Goal: Task Accomplishment & Management: Complete application form

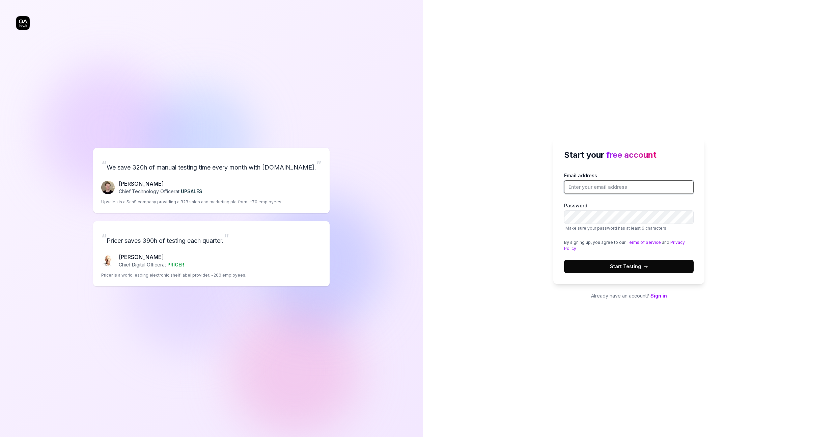
click at [596, 189] on input "Email address" at bounding box center [629, 186] width 130 height 13
type input "j.hettema@12build.com"
click at [626, 268] on span "Start Testing →" at bounding box center [629, 266] width 38 height 7
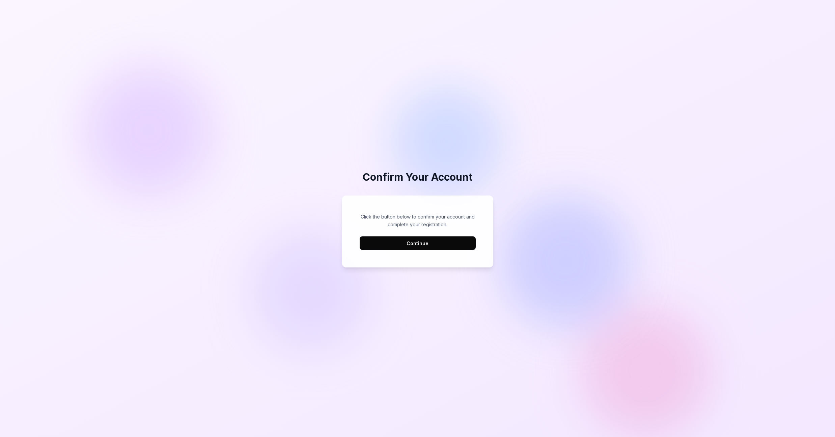
click at [417, 244] on button "Continue" at bounding box center [418, 242] width 116 height 13
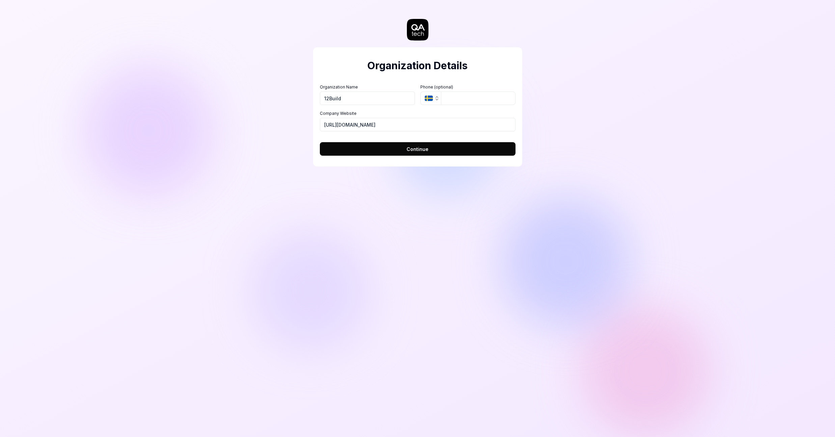
type input "12Build"
click at [408, 149] on span "Continue" at bounding box center [418, 148] width 22 height 7
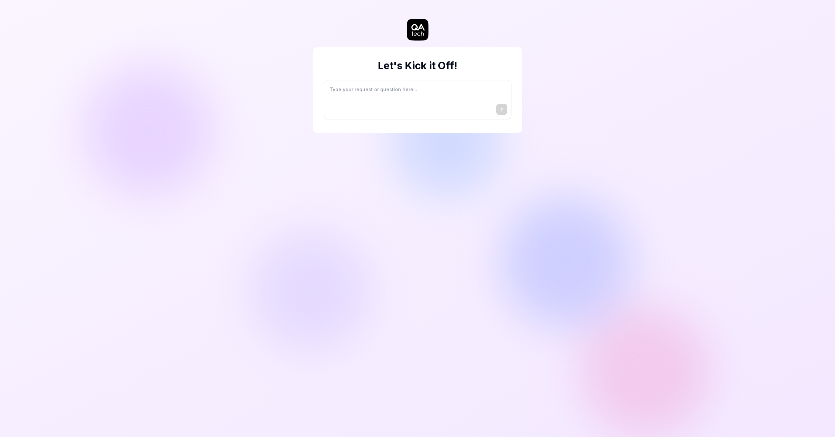
type textarea "*"
type textarea "I"
type textarea "*"
type textarea "I"
type textarea "*"
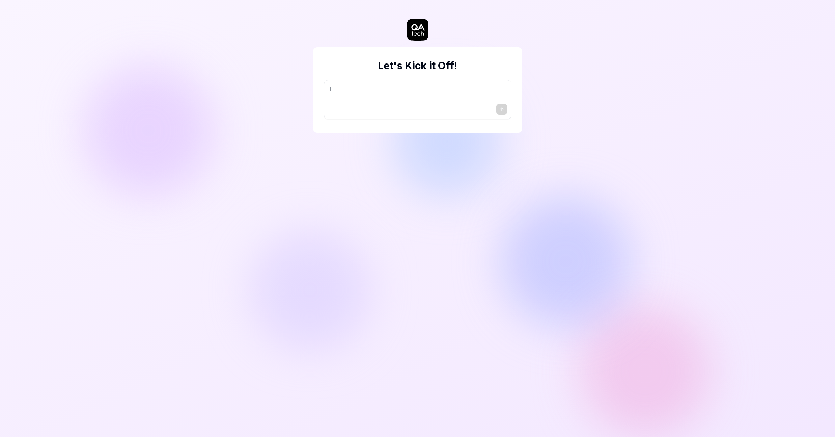
type textarea "I w"
type textarea "*"
type textarea "I wa"
type textarea "*"
type textarea "I wan"
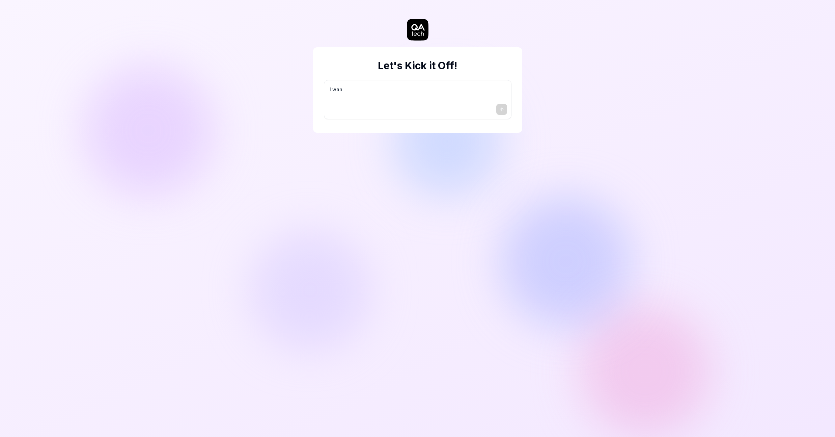
type textarea "*"
type textarea "I want"
type textarea "*"
type textarea "I want"
type textarea "*"
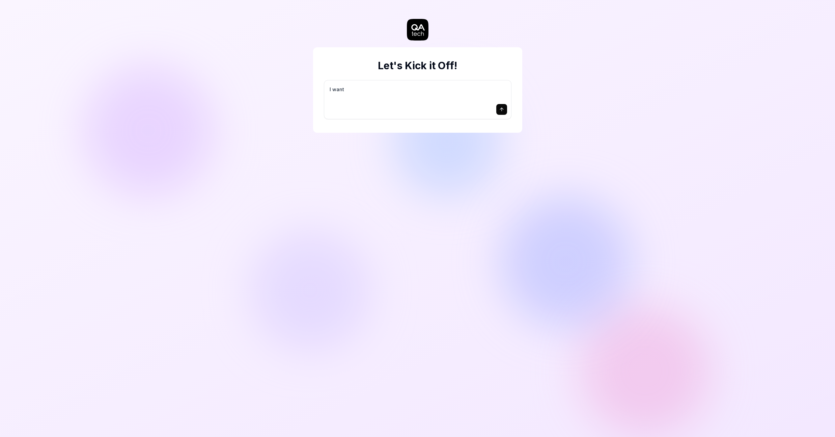
type textarea "I want a"
type textarea "*"
type textarea "I want a"
type textarea "*"
type textarea "I want a g"
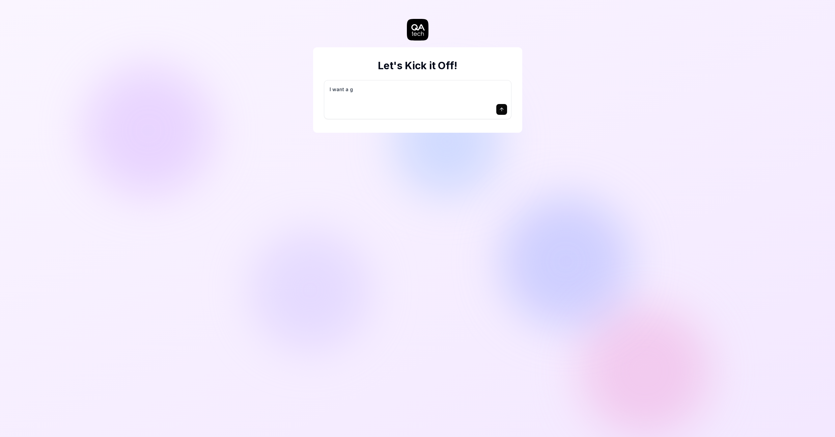
type textarea "*"
type textarea "I want a go"
type textarea "*"
type textarea "I want a goo"
type textarea "*"
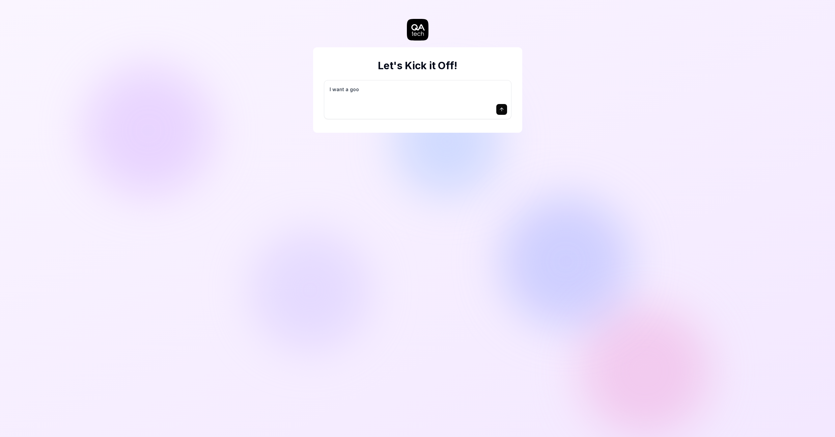
type textarea "I want a good"
type textarea "*"
type textarea "I want a good"
type textarea "*"
type textarea "I want a good t"
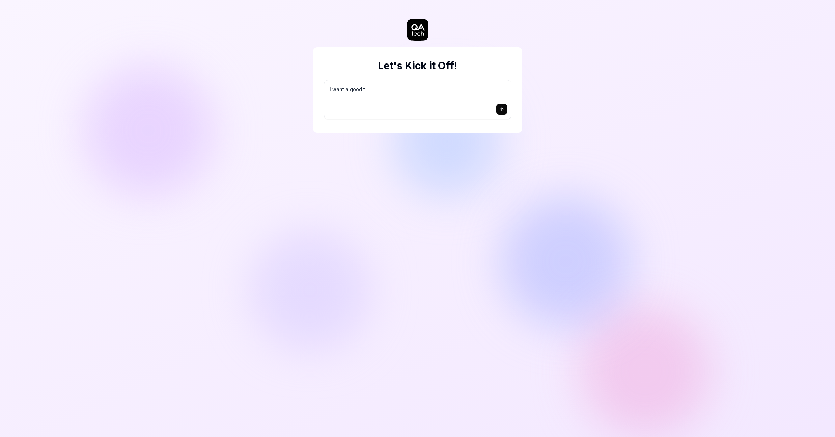
type textarea "*"
type textarea "I want a good te"
type textarea "*"
type textarea "I want a good tes"
type textarea "*"
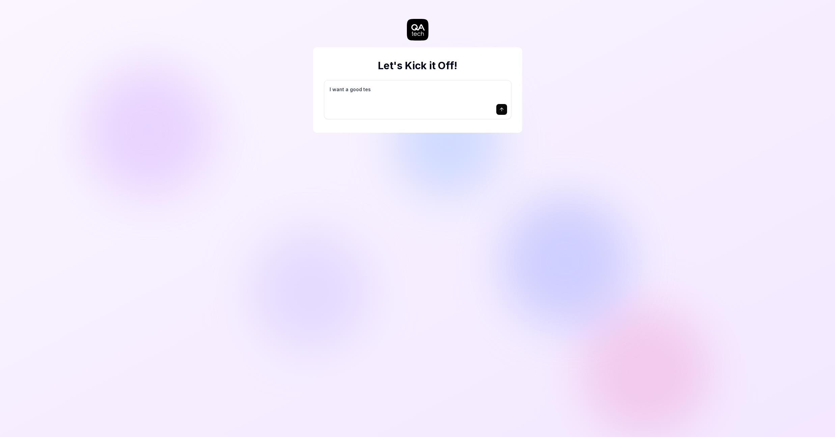
type textarea "I want a good test"
type textarea "*"
type textarea "I want a good test"
type textarea "*"
type textarea "I want a good test s"
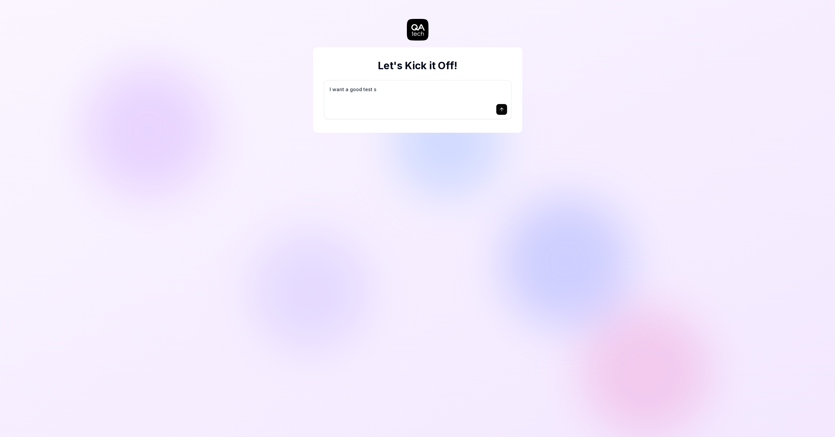
type textarea "*"
type textarea "I want a good test se"
type textarea "*"
type textarea "I want a good test set"
type textarea "*"
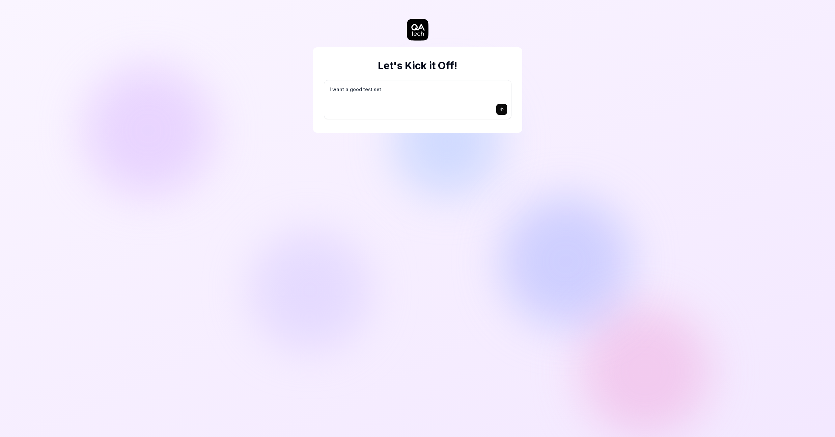
type textarea "I want a good test setu"
type textarea "*"
type textarea "I want a good test setup"
type textarea "*"
type textarea "I want a good test setup"
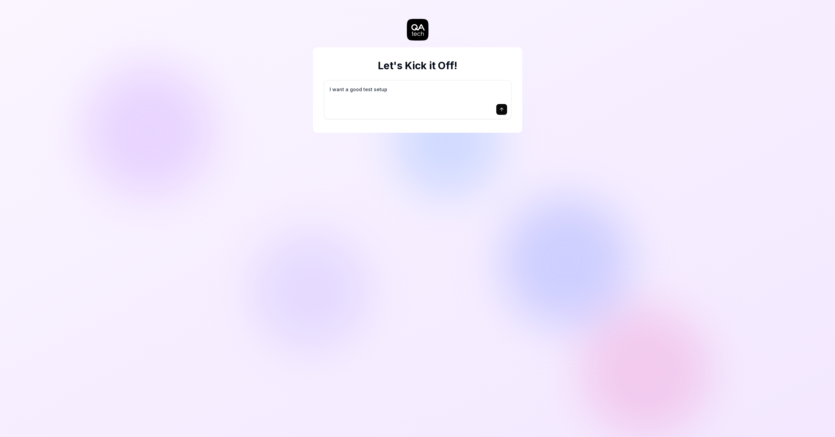
type textarea "*"
type textarea "I want a good test setup f"
type textarea "*"
type textarea "I want a good test setup fo"
type textarea "*"
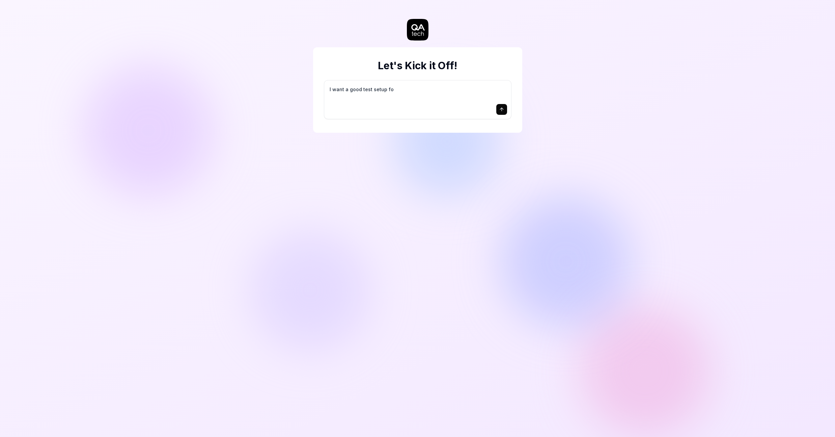
type textarea "I want a good test setup for"
type textarea "*"
type textarea "I want a good test setup for"
type textarea "*"
type textarea "I want a good test setup for m"
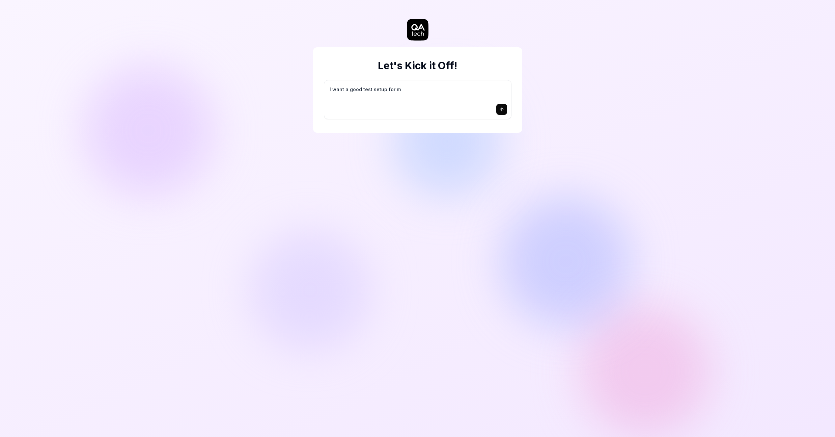
type textarea "*"
type textarea "I want a good test setup for my"
type textarea "*"
type textarea "I want a good test setup for my"
type textarea "*"
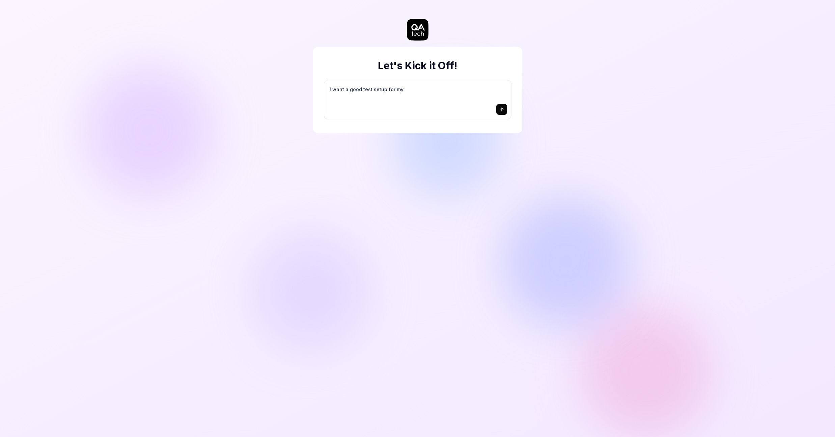
type textarea "I want a good test setup for my s"
type textarea "*"
type textarea "I want a good test setup for my si"
type textarea "*"
type textarea "I want a good test setup for my sit"
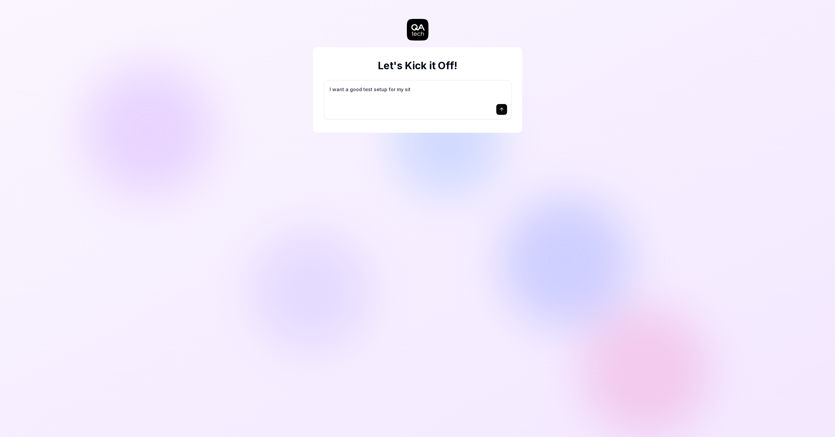
type textarea "*"
type textarea "I want a good test setup for my site"
type textarea "*"
type textarea "I want a good test setup for my site"
type textarea "*"
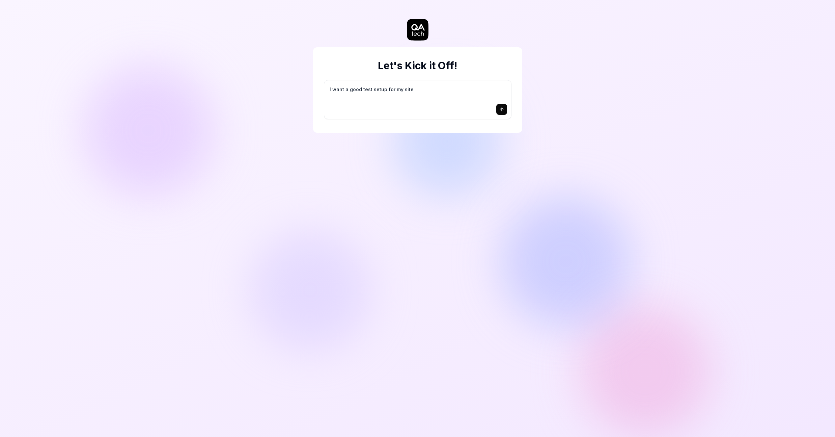
type textarea "I want a good test setup for my site -"
type textarea "*"
type textarea "I want a good test setup for my site -"
type textarea "*"
type textarea "I want a good test setup for my site - h"
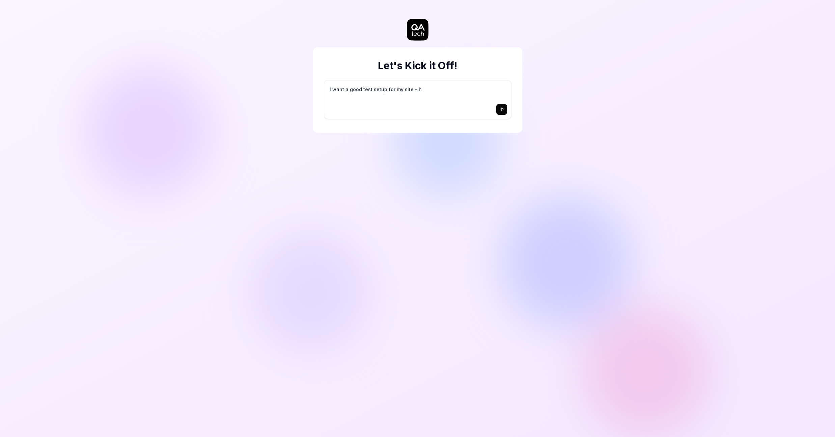
type textarea "*"
type textarea "I want a good test setup for my site - he"
type textarea "*"
type textarea "I want a good test setup for my site - hel"
type textarea "*"
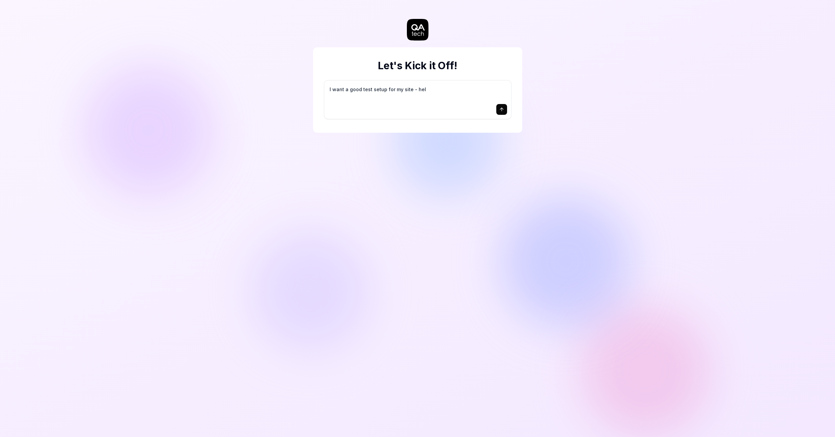
type textarea "I want a good test setup for my site - help"
type textarea "*"
type textarea "I want a good test setup for my site - help"
type textarea "*"
type textarea "I want a good test setup for my site - help m"
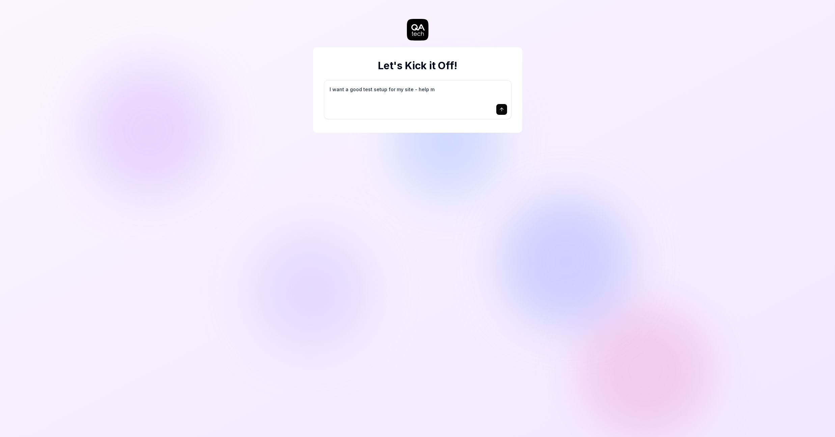
type textarea "*"
type textarea "I want a good test setup for my site - help me"
type textarea "*"
type textarea "I want a good test setup for my site - help me"
type textarea "*"
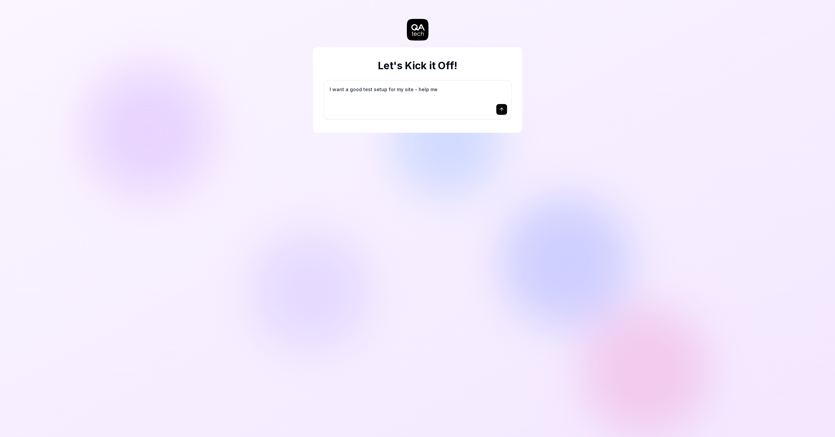
type textarea "I want a good test setup for my site - help me c"
type textarea "*"
type textarea "I want a good test setup for my site - help me cr"
type textarea "*"
type textarea "I want a good test setup for my site - help me cre"
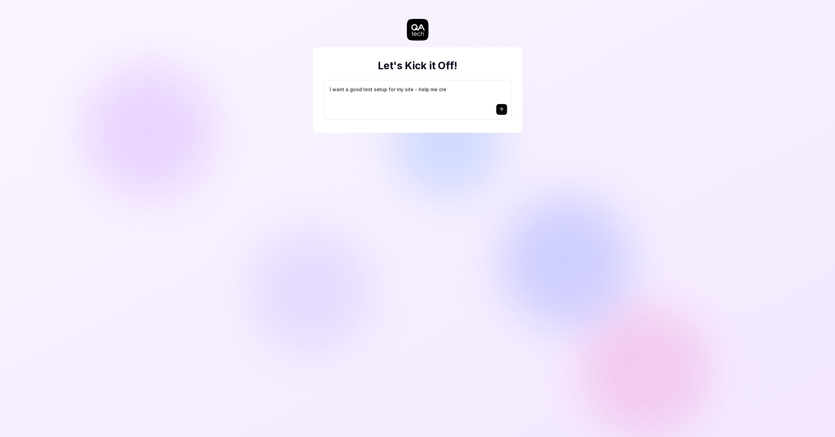
type textarea "*"
type textarea "I want a good test setup for my site - help me crea"
type textarea "*"
type textarea "I want a good test setup for my site - help me creat"
type textarea "*"
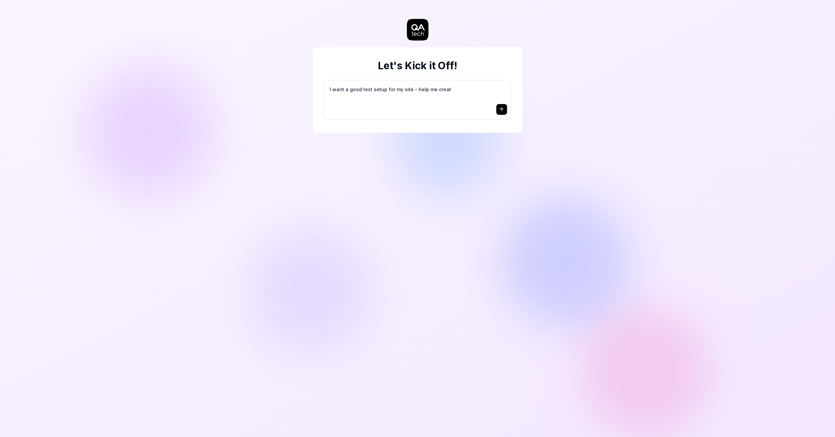
type textarea "I want a good test setup for my site - help me create"
type textarea "*"
type textarea "I want a good test setup for my site - help me create"
type textarea "*"
type textarea "I want a good test setup for my site - help me create t"
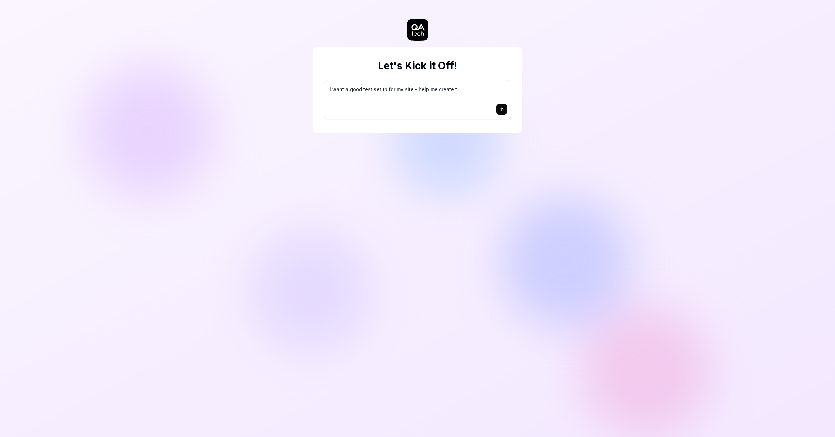
type textarea "*"
type textarea "I want a good test setup for my site - help me create th"
type textarea "*"
type textarea "I want a good test setup for my site - help me create the"
type textarea "*"
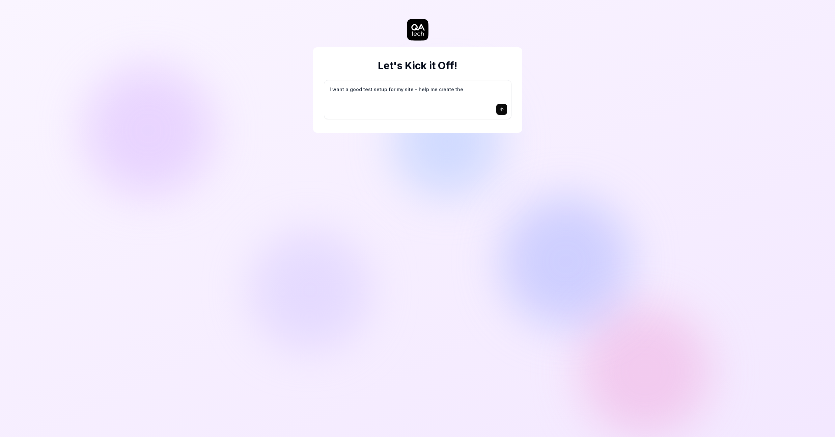
type textarea "I want a good test setup for my site - help me create the"
type textarea "*"
type textarea "I want a good test setup for my site - help me create the f"
type textarea "*"
type textarea "I want a good test setup for my site - help me create the fi"
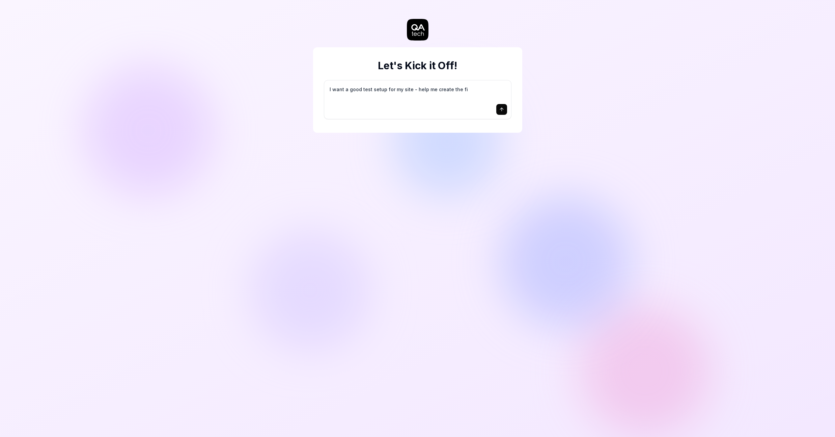
type textarea "*"
type textarea "I want a good test setup for my site - help me create the fir"
type textarea "*"
type textarea "I want a good test setup for my site - help me create the firs"
type textarea "*"
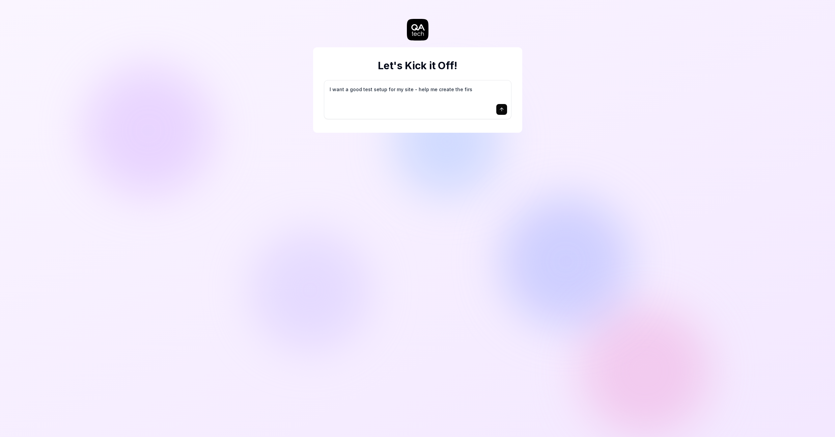
type textarea "I want a good test setup for my site - help me create the first"
type textarea "*"
type textarea "I want a good test setup for my site - help me create the first"
type textarea "*"
type textarea "I want a good test setup for my site - help me create the first 3"
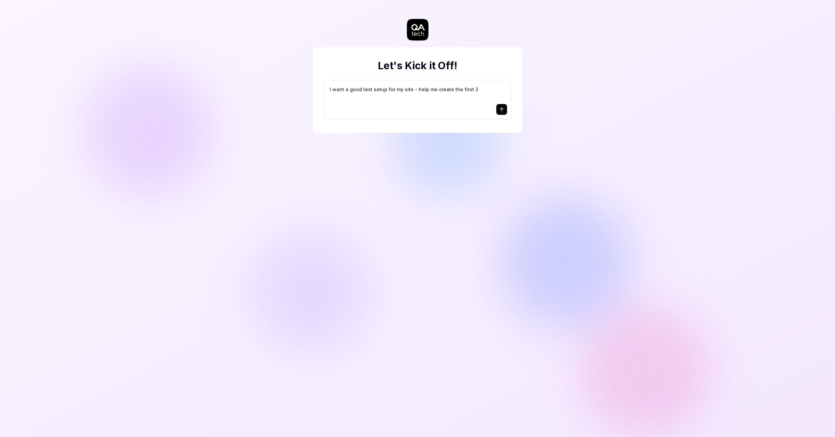
type textarea "*"
type textarea "I want a good test setup for my site - help me create the first 3-"
type textarea "*"
type textarea "I want a good test setup for my site - help me create the first 3-5"
type textarea "*"
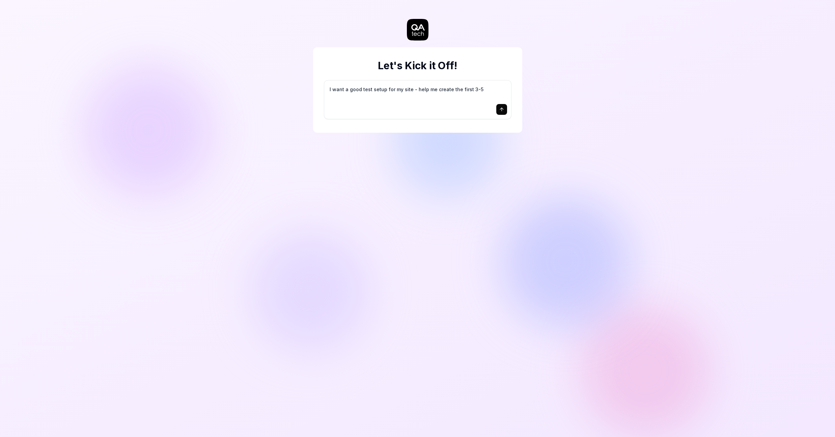
type textarea "I want a good test setup for my site - help me create the first 3-5"
type textarea "*"
type textarea "I want a good test setup for my site - help me create the first 3-5 t"
type textarea "*"
type textarea "I want a good test setup for my site - help me create the first 3-5 te"
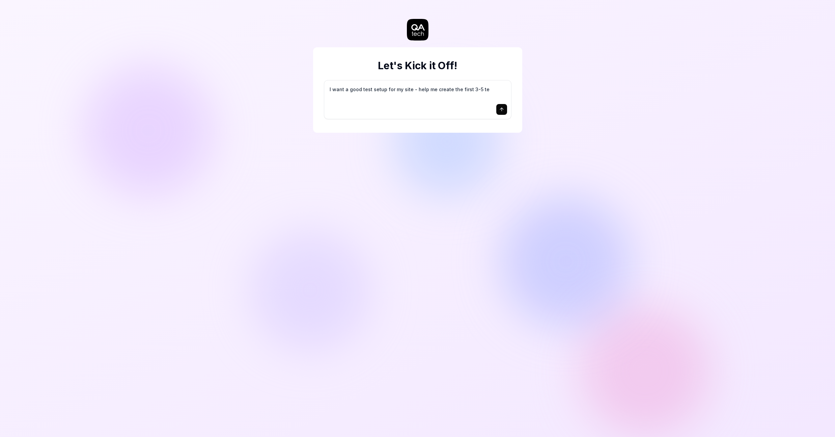
type textarea "*"
type textarea "I want a good test setup for my site - help me create the first 3-5 tes"
type textarea "*"
type textarea "I want a good test setup for my site - help me create the first 3-5 test"
type textarea "*"
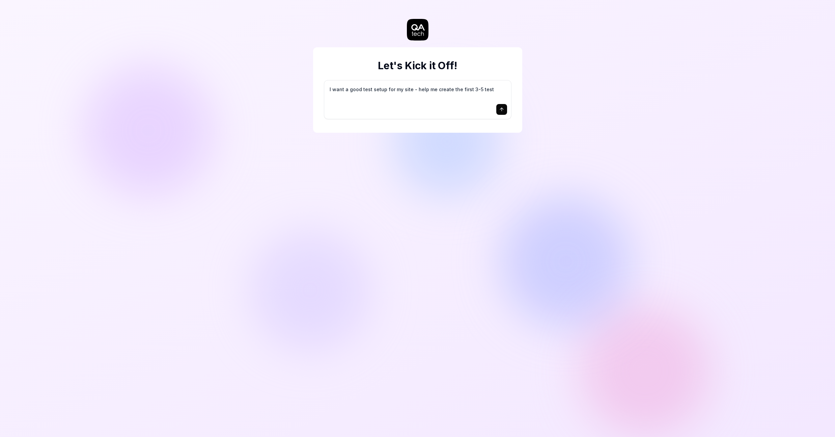
type textarea "I want a good test setup for my site - help me create the first 3-5 test"
type textarea "*"
type textarea "I want a good test setup for my site - help me create the first 3-5 test c"
type textarea "*"
type textarea "I want a good test setup for my site - help me create the first 3-5 test ca"
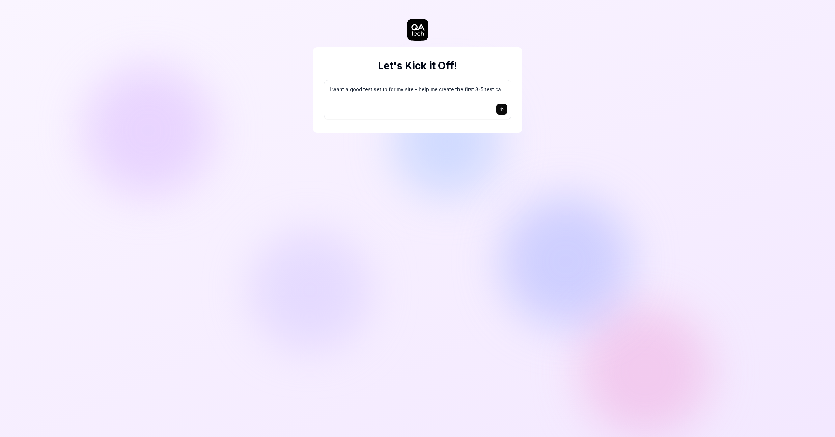
type textarea "*"
type textarea "I want a good test setup for my site - help me create the first 3-5 test cas"
type textarea "*"
type textarea "I want a good test setup for my site - help me create the first 3-5 test case"
type textarea "*"
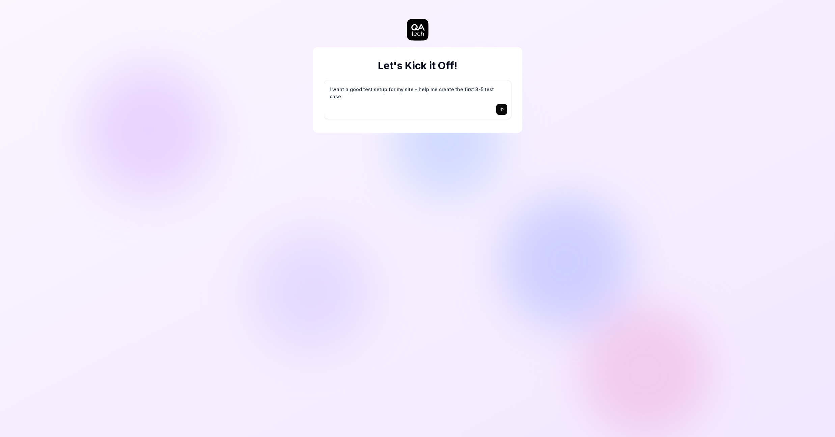
type textarea "I want a good test setup for my site - help me create the first 3-5 test cases"
click at [502, 109] on icon "submit" at bounding box center [501, 109] width 3 height 2
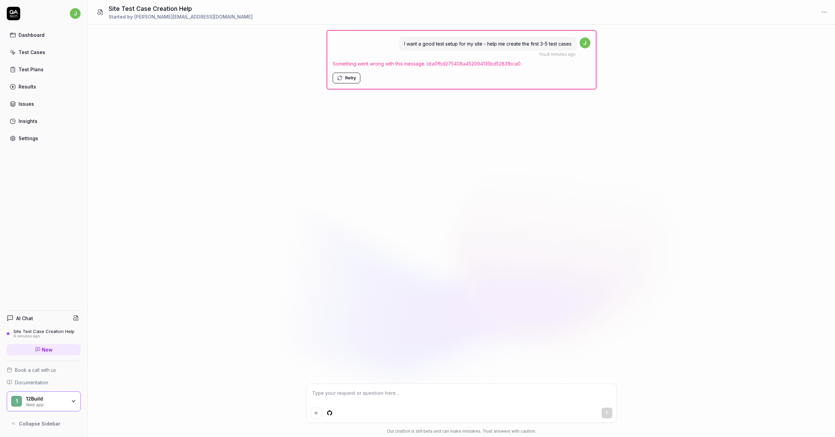
click at [349, 76] on button "Retry" at bounding box center [347, 78] width 28 height 11
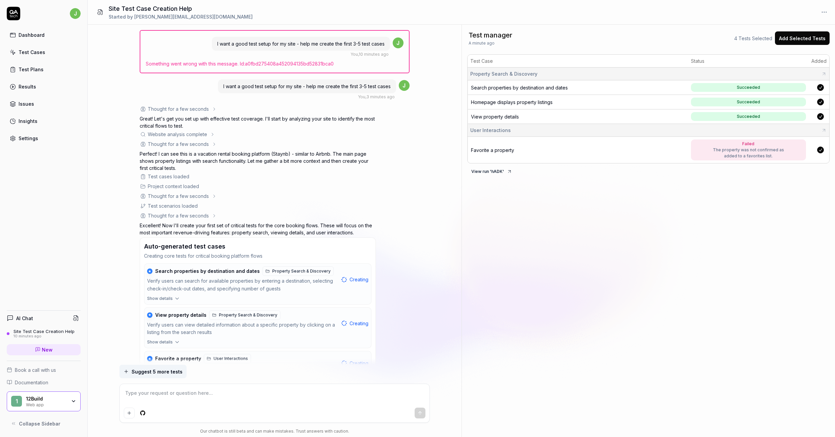
scroll to position [1, 0]
click at [176, 133] on div "Website analysis complete" at bounding box center [177, 132] width 59 height 7
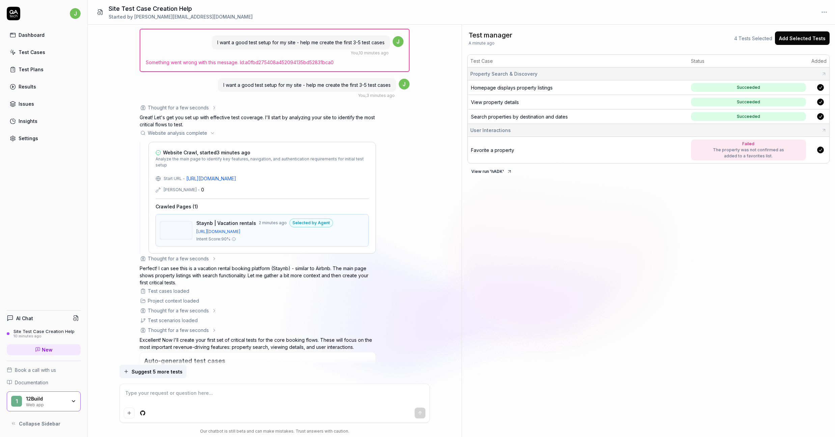
click at [218, 175] on link "https://real-staynb.vercel.app/" at bounding box center [211, 178] width 50 height 7
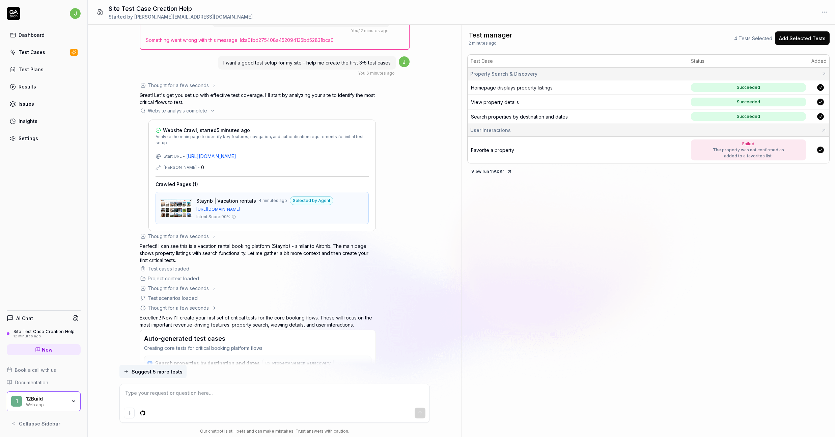
scroll to position [238, 0]
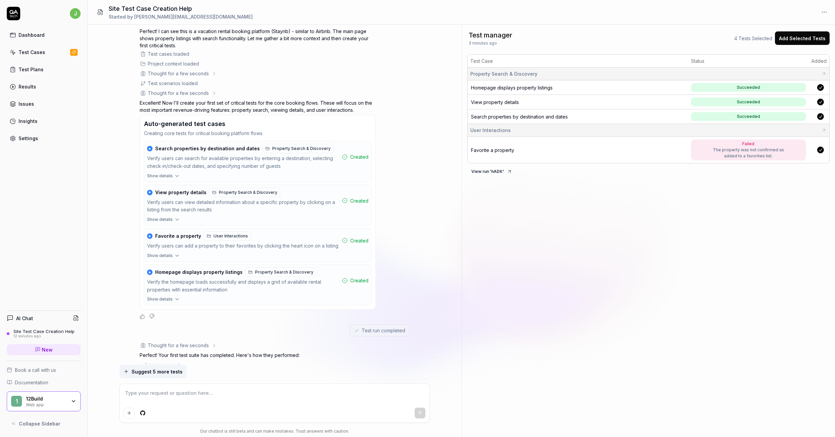
click at [175, 175] on icon "button" at bounding box center [176, 176] width 3 height 2
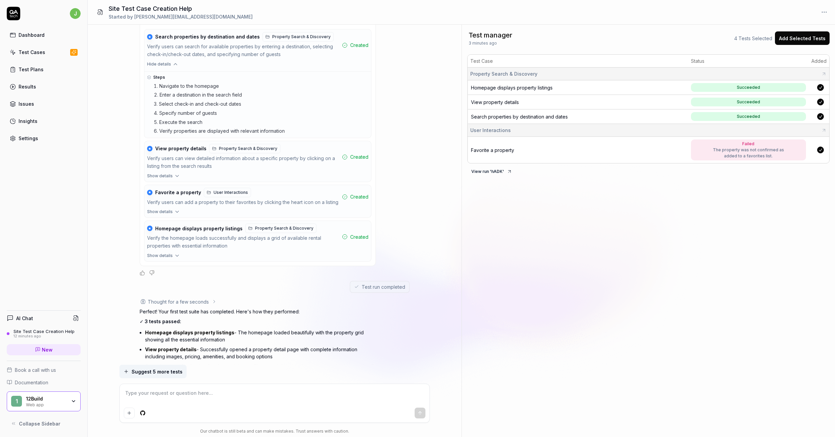
scroll to position [274, 0]
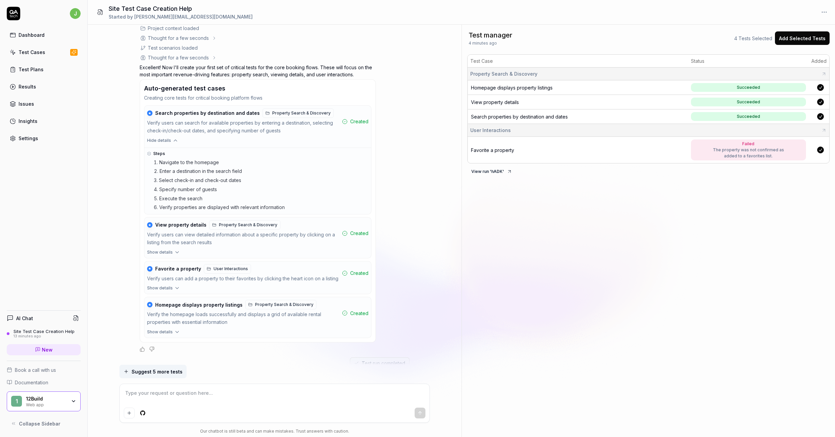
click at [171, 285] on span "Show details" at bounding box center [160, 288] width 26 height 6
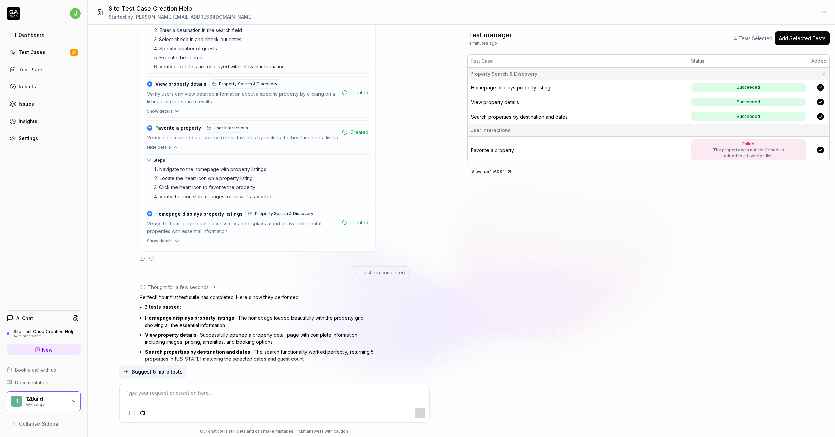
scroll to position [526, 0]
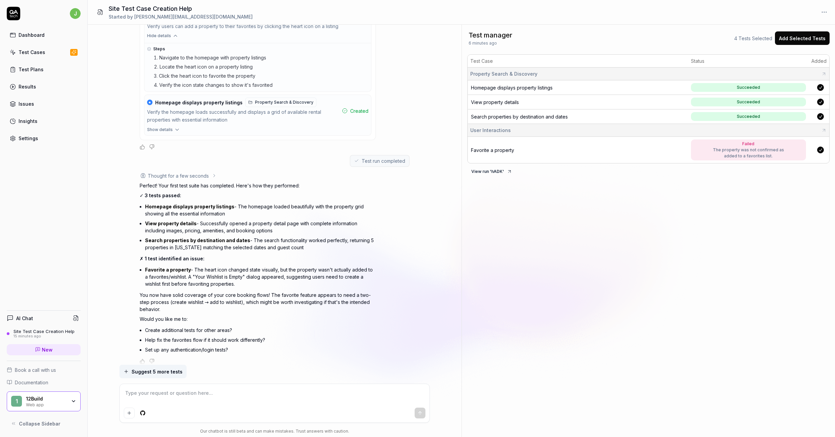
click at [162, 392] on textarea at bounding box center [275, 396] width 302 height 17
type textarea "*"
type textarea "h"
type textarea "*"
type textarea "he"
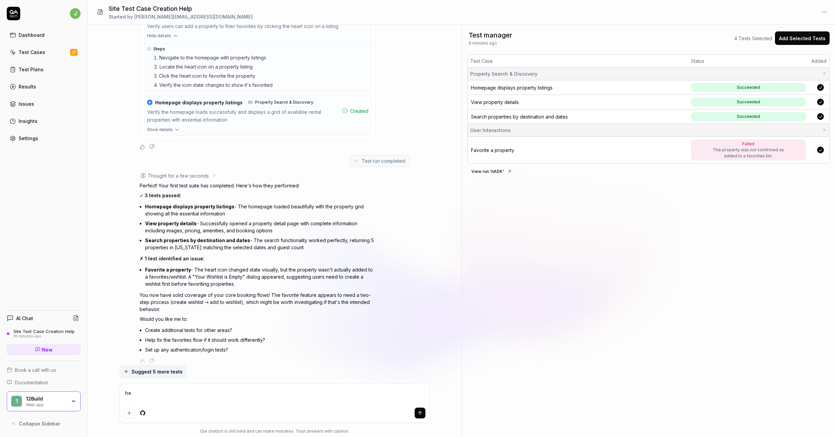
type textarea "*"
type textarea "hel"
type textarea "*"
type textarea "help"
type textarea "*"
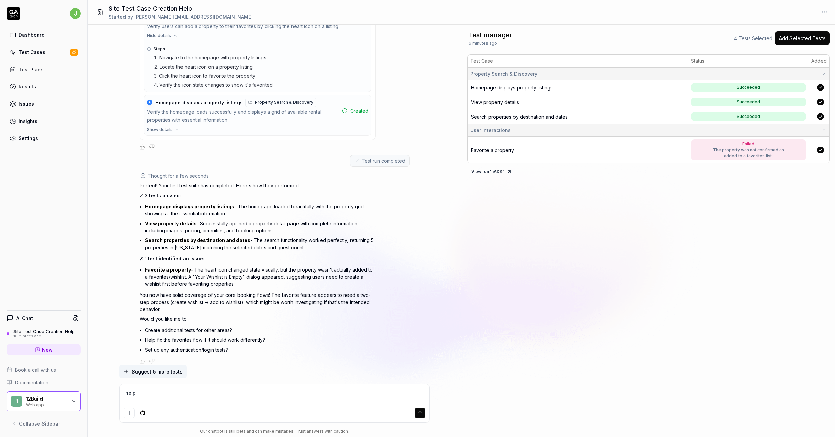
type textarea "help"
type textarea "*"
type textarea "help me"
type textarea "*"
type textarea "help me"
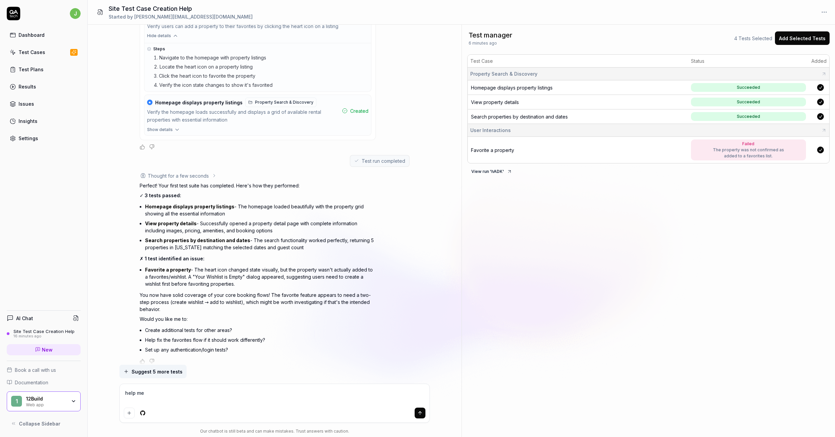
type textarea "*"
type textarea "help me f"
type textarea "*"
type textarea "help me fi"
type textarea "*"
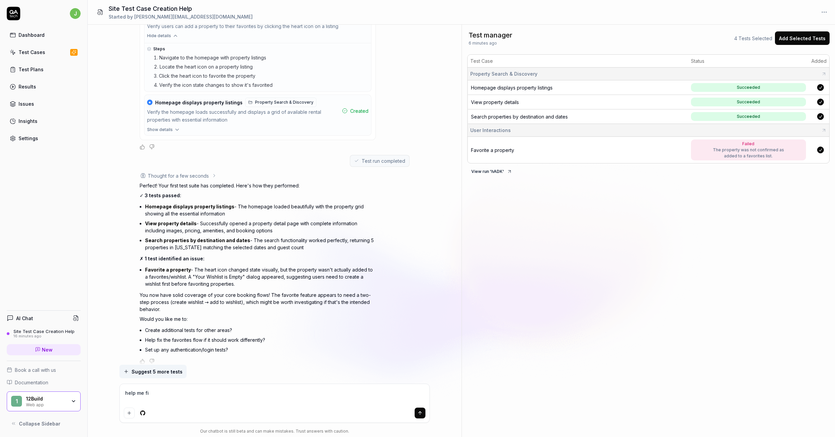
type textarea "help me fix"
type textarea "*"
type textarea "help me fix"
type textarea "*"
type textarea "help me fix t"
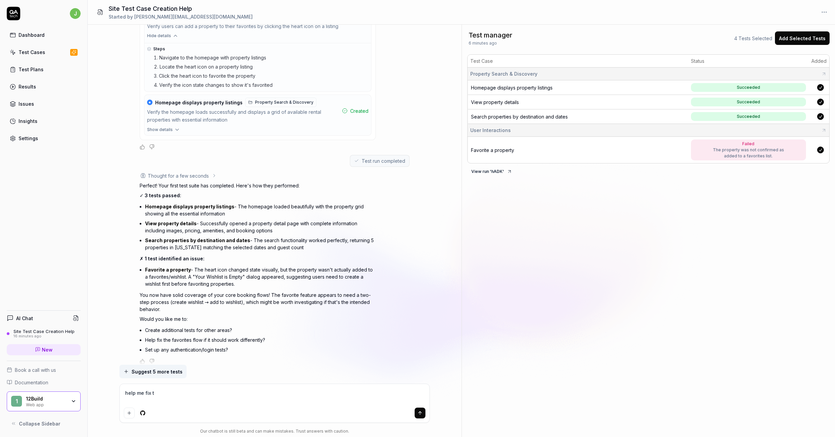
type textarea "*"
type textarea "help me fix th"
type textarea "*"
type textarea "help me fix the"
type textarea "*"
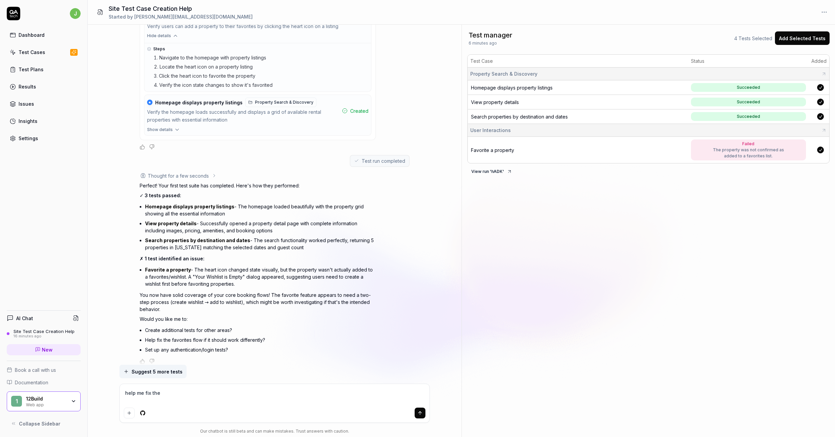
type textarea "help me fix the"
type textarea "*"
type textarea "help me fix the f"
type textarea "*"
type textarea "help me fix the fa"
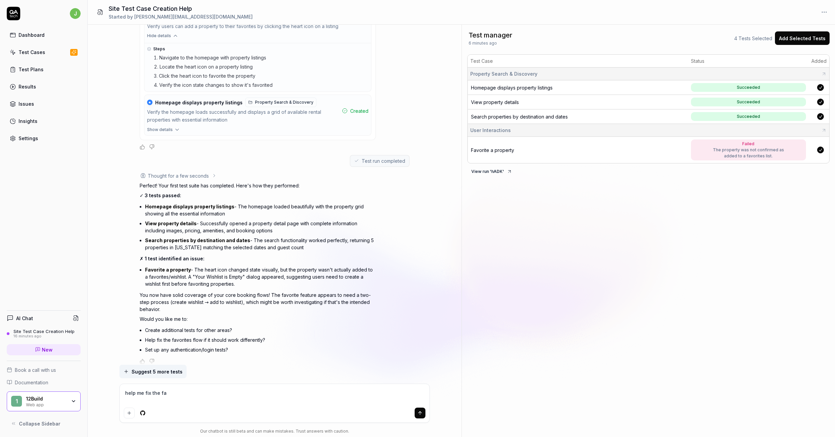
type textarea "*"
type textarea "help me fix the fav"
type textarea "*"
type textarea "help me fix the favo"
type textarea "*"
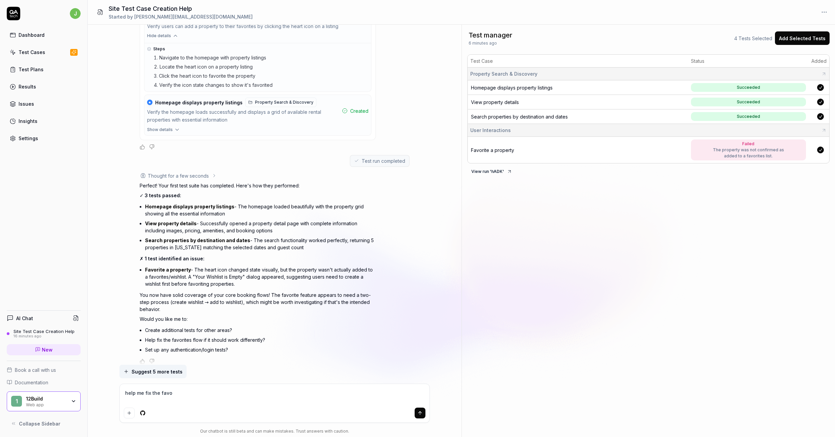
type textarea "help me fix the favor"
type textarea "*"
type textarea "help me fix the favori"
type textarea "*"
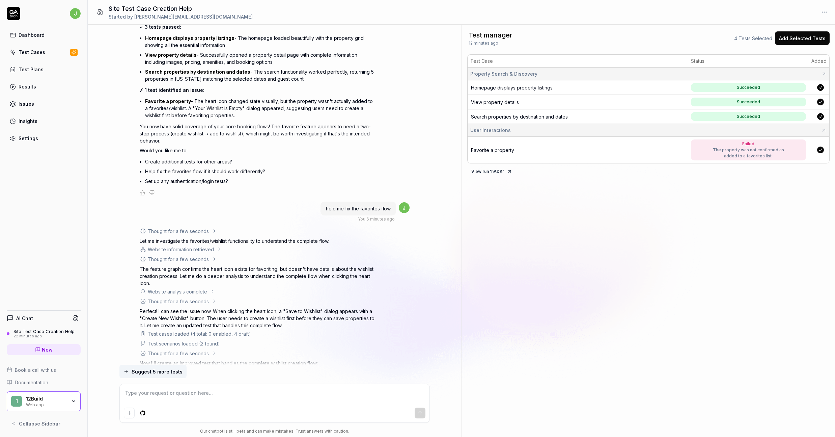
scroll to position [794, 0]
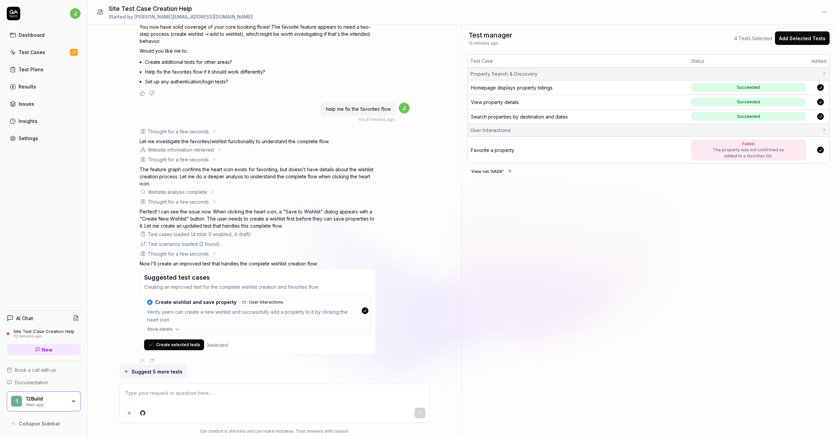
click at [177, 339] on button "Create selected tests" at bounding box center [174, 344] width 60 height 11
click at [34, 34] on div "Dashboard" at bounding box center [32, 34] width 26 height 7
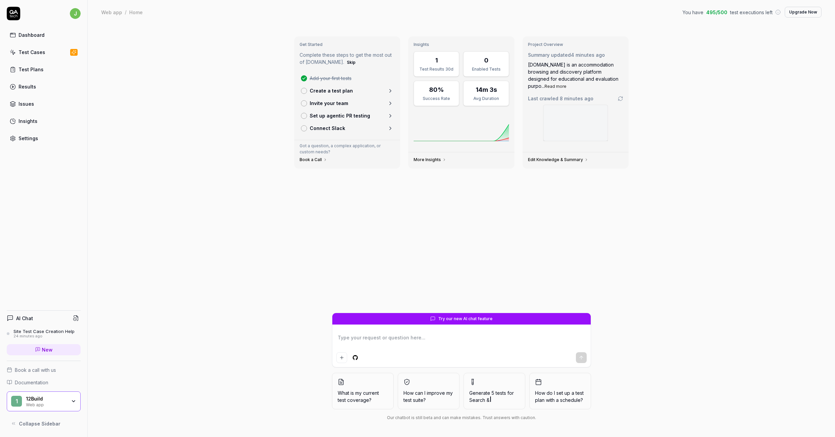
click at [27, 53] on div "Test Cases" at bounding box center [32, 52] width 27 height 7
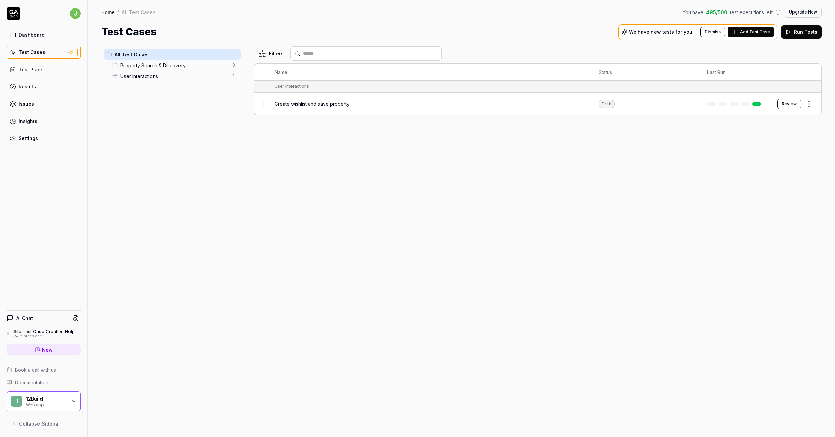
click at [29, 70] on div "Test Plans" at bounding box center [31, 69] width 25 height 7
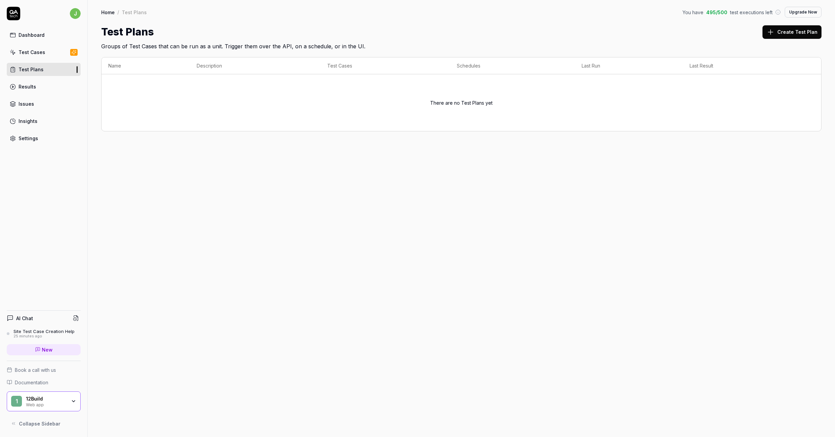
click at [30, 89] on div "Results" at bounding box center [28, 86] width 18 height 7
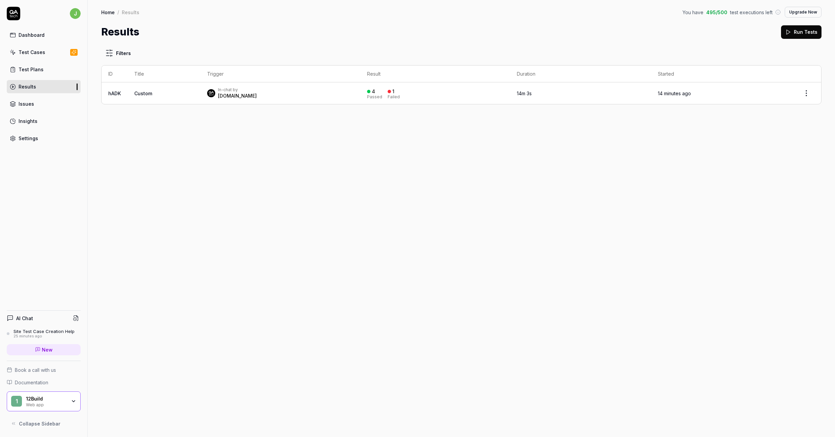
click at [25, 105] on div "Issues" at bounding box center [27, 103] width 16 height 7
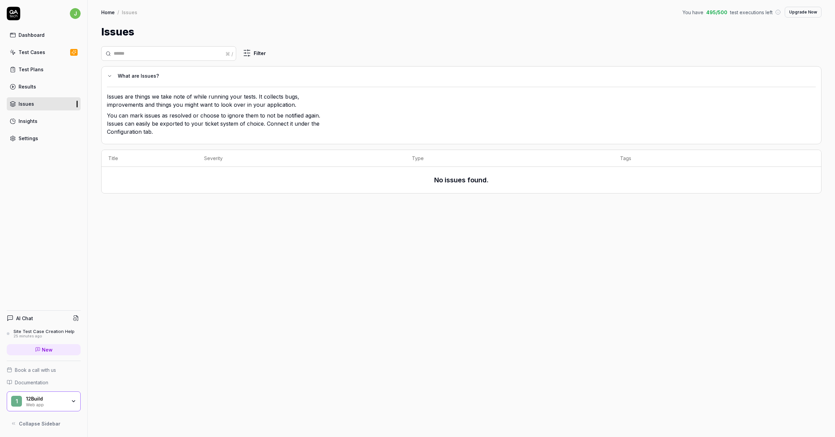
click at [25, 123] on div "Insights" at bounding box center [28, 120] width 19 height 7
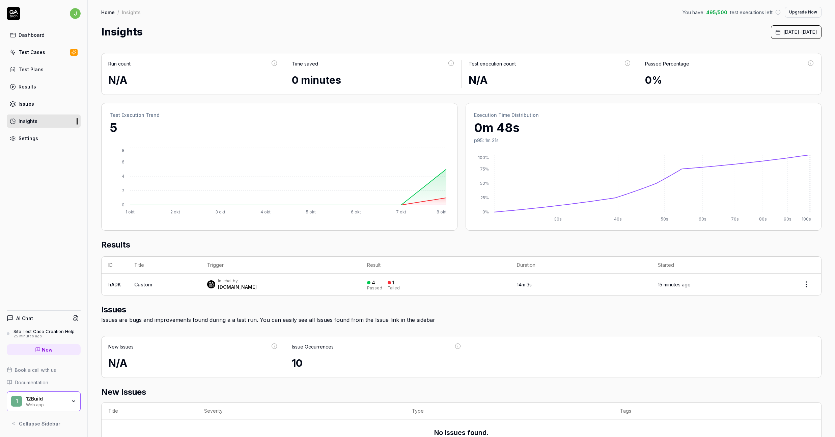
click at [26, 141] on div "Settings" at bounding box center [29, 138] width 20 height 7
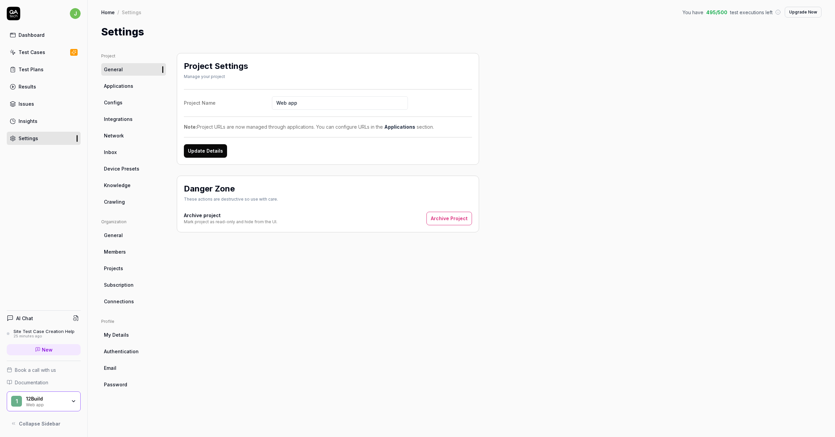
click at [143, 88] on link "Applications" at bounding box center [133, 86] width 65 height 12
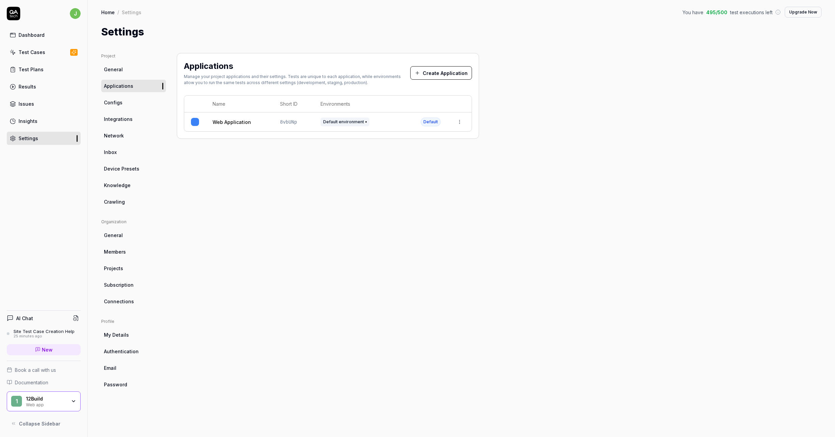
click at [121, 103] on span "Configs" at bounding box center [113, 102] width 19 height 7
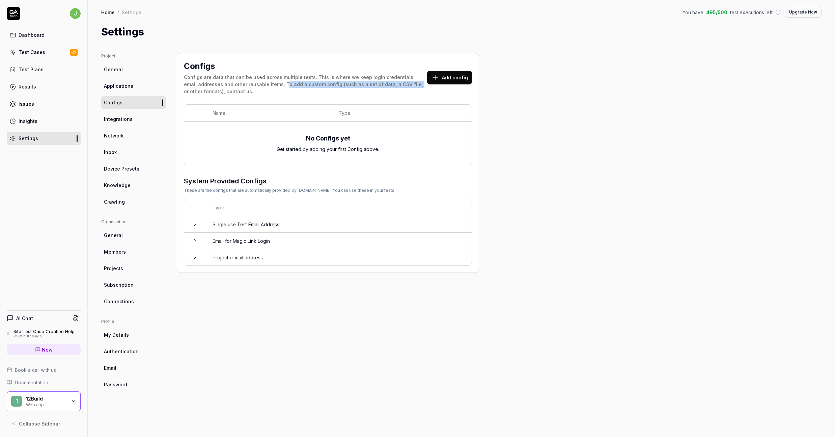
drag, startPoint x: 271, startPoint y: 83, endPoint x: 396, endPoint y: 85, distance: 125.9
click at [396, 85] on div "Configs are data that can be used across multiple tests. This is where we keep …" at bounding box center [305, 84] width 243 height 21
click at [106, 123] on link "Integrations" at bounding box center [133, 119] width 65 height 12
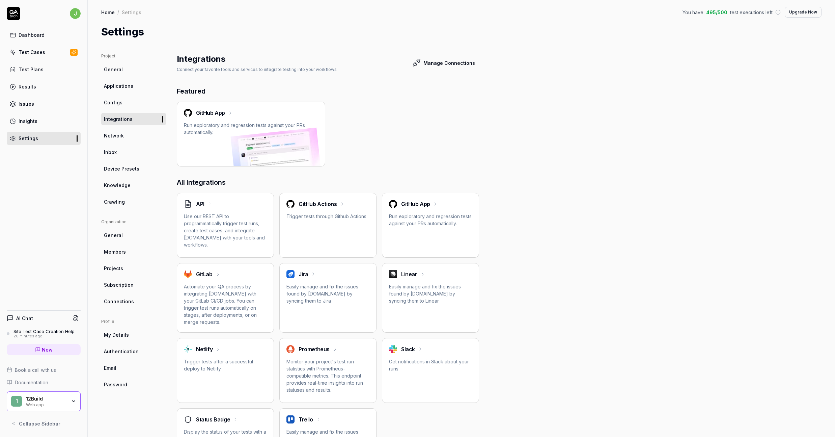
click at [213, 140] on div "GitHub App Run exploratory and regression tests against your PRs automatically." at bounding box center [251, 134] width 148 height 65
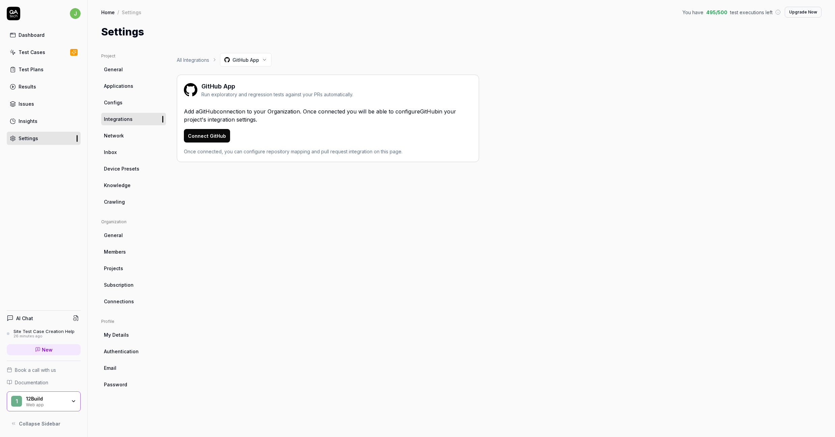
click at [118, 139] on span "Network" at bounding box center [114, 135] width 20 height 7
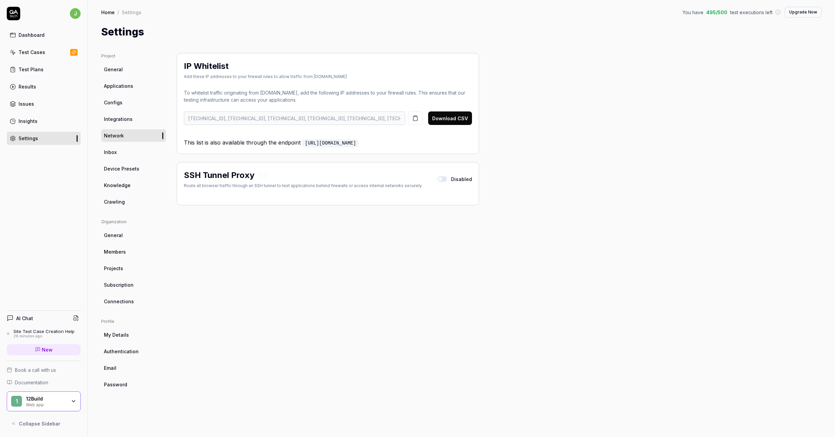
click at [118, 153] on link "Inbox" at bounding box center [133, 152] width 65 height 12
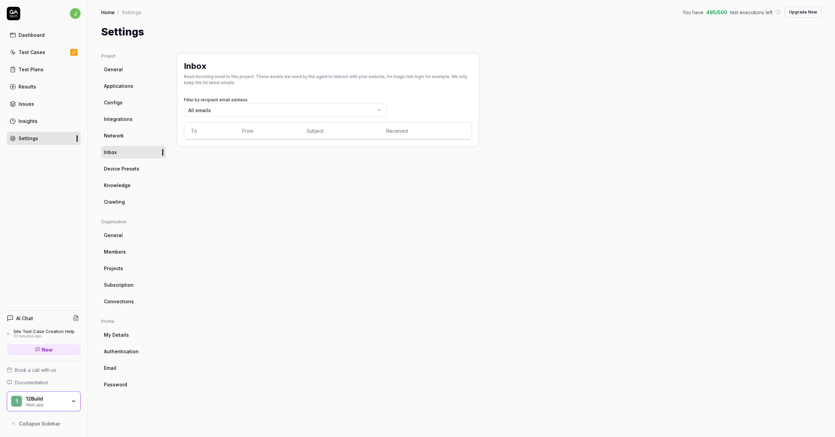
click at [115, 168] on span "Device Presets" at bounding box center [121, 168] width 35 height 7
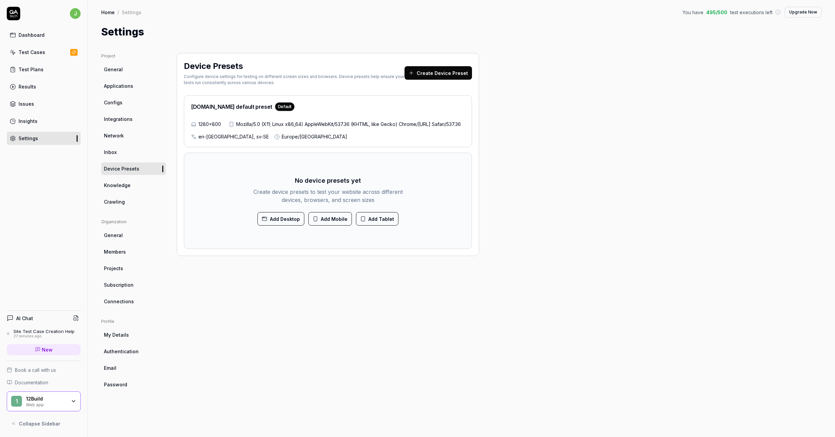
click at [115, 66] on span "General" at bounding box center [113, 69] width 19 height 7
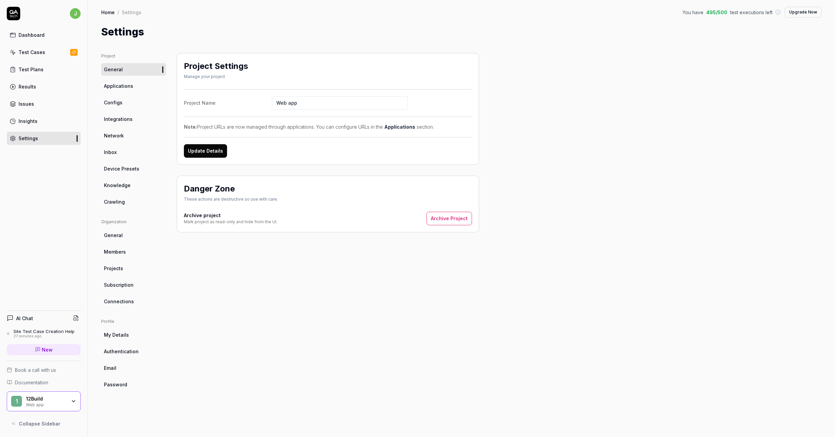
click at [117, 187] on span "Knowledge" at bounding box center [117, 185] width 27 height 7
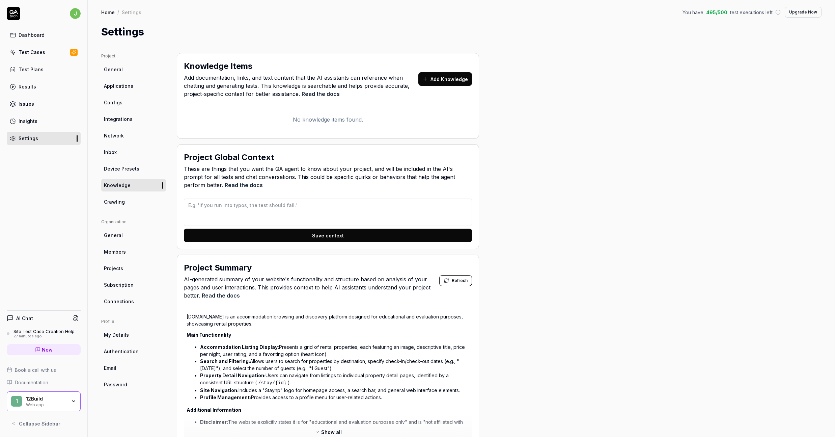
click at [113, 204] on span "Crawling" at bounding box center [114, 201] width 21 height 7
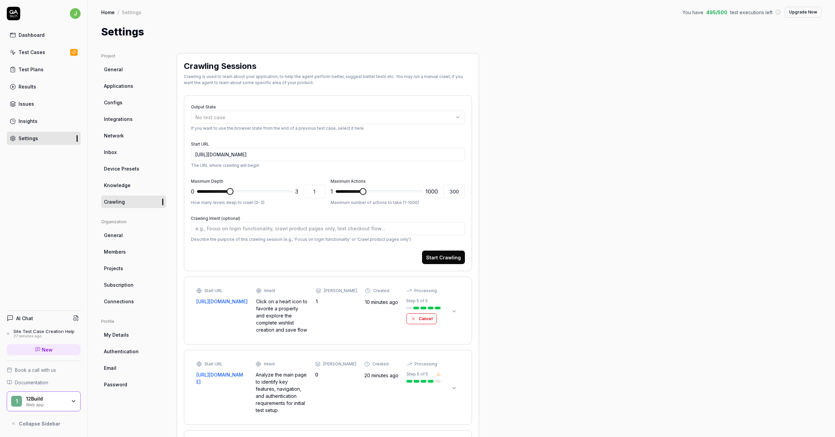
click at [119, 237] on span "General" at bounding box center [113, 234] width 19 height 7
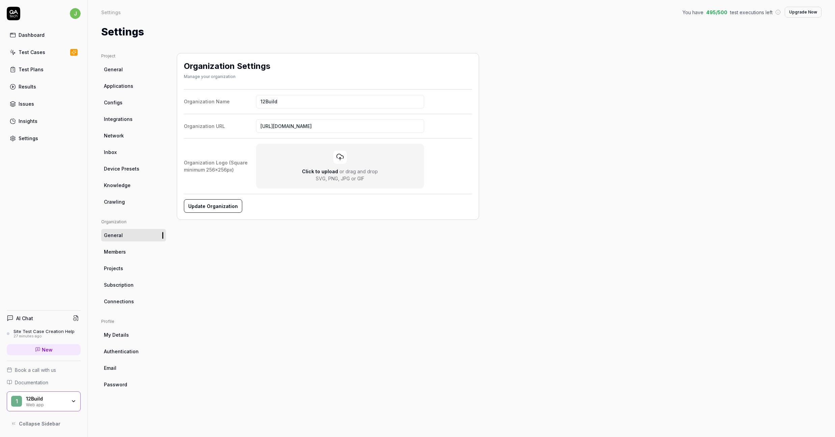
click at [118, 249] on span "Members" at bounding box center [115, 251] width 22 height 7
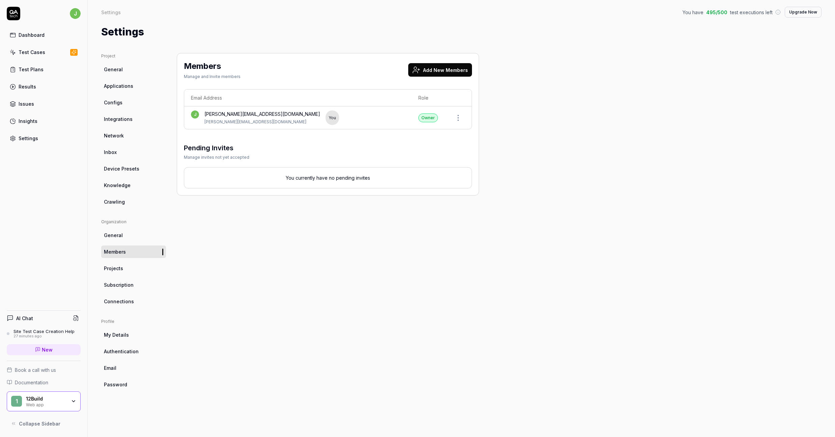
click at [120, 271] on span "Projects" at bounding box center [113, 268] width 19 height 7
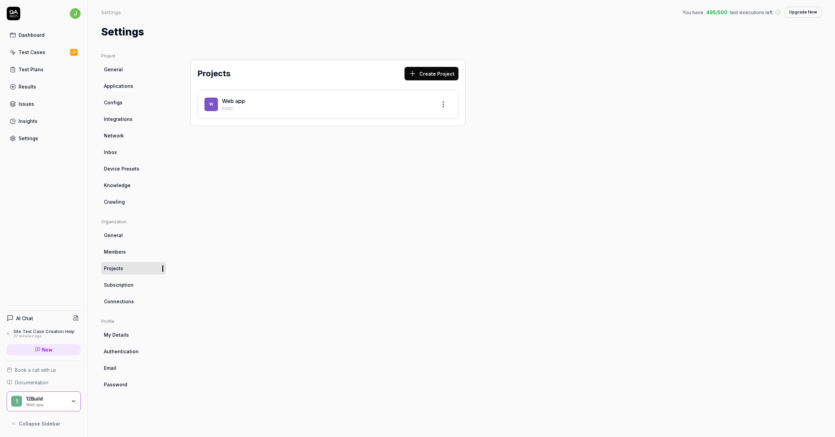
click at [121, 285] on span "Subscription" at bounding box center [119, 284] width 30 height 7
